Goal: Find contact information: Find contact information

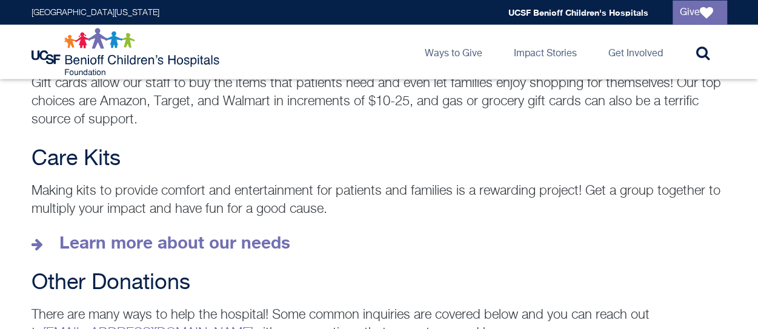
scroll to position [1667, 0]
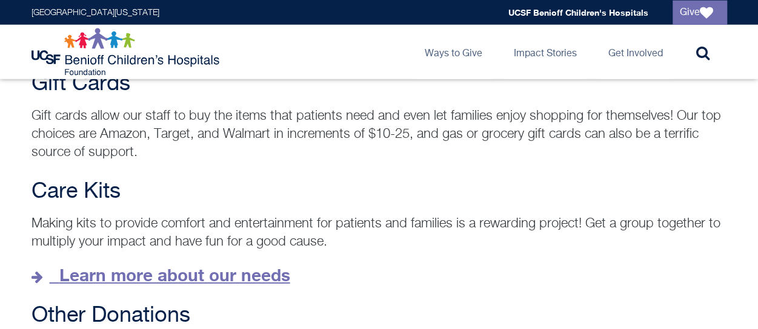
click at [228, 265] on strong "Learn more about our needs" at bounding box center [174, 275] width 231 height 20
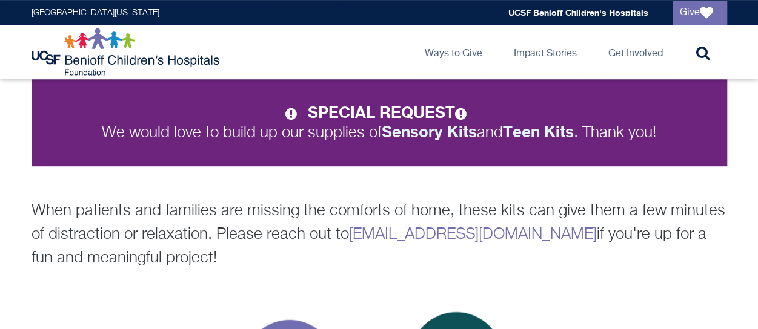
scroll to position [248, 0]
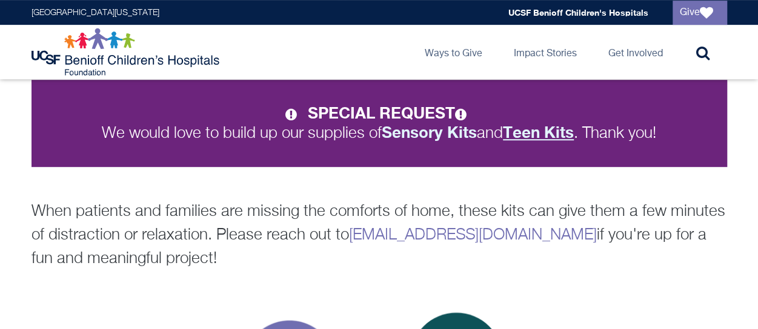
click at [539, 135] on strong "Teen Kits" at bounding box center [538, 132] width 71 height 19
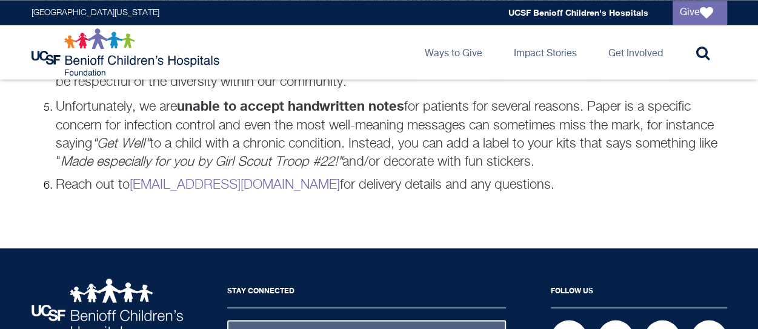
scroll to position [1022, 0]
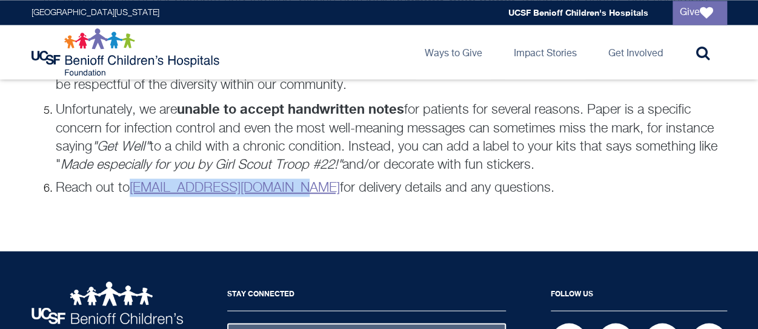
drag, startPoint x: 302, startPoint y: 182, endPoint x: 134, endPoint y: 183, distance: 167.8
click at [134, 183] on p "Reach out to donategoods.BCH@ucsf.edu for delivery details and any questions." at bounding box center [391, 188] width 671 height 18
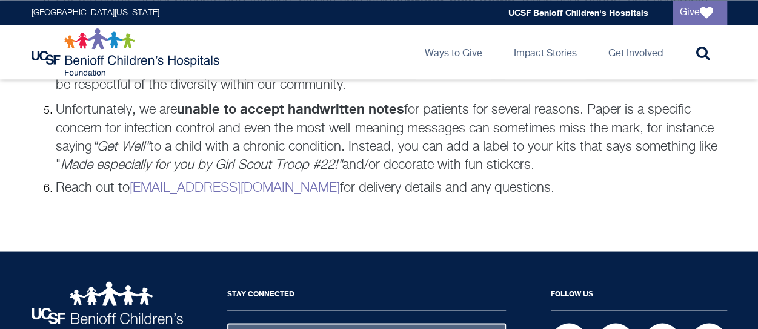
click at [397, 144] on p "Unfortunately, we are unable to accept handwritten notes for patients for sever…" at bounding box center [391, 137] width 671 height 74
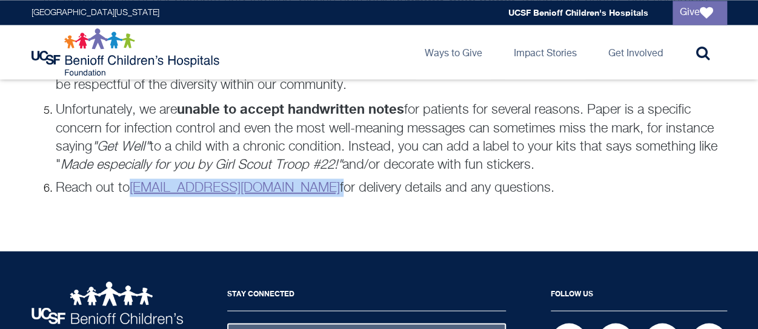
drag, startPoint x: 303, startPoint y: 183, endPoint x: 134, endPoint y: 179, distance: 168.4
click at [134, 179] on p "Reach out to donategoods.BCH@ucsf.edu for delivery details and any questions." at bounding box center [391, 188] width 671 height 18
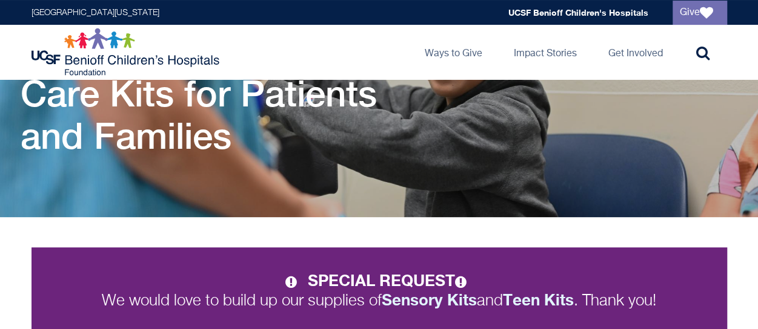
scroll to position [78, 0]
